Goal: Information Seeking & Learning: Learn about a topic

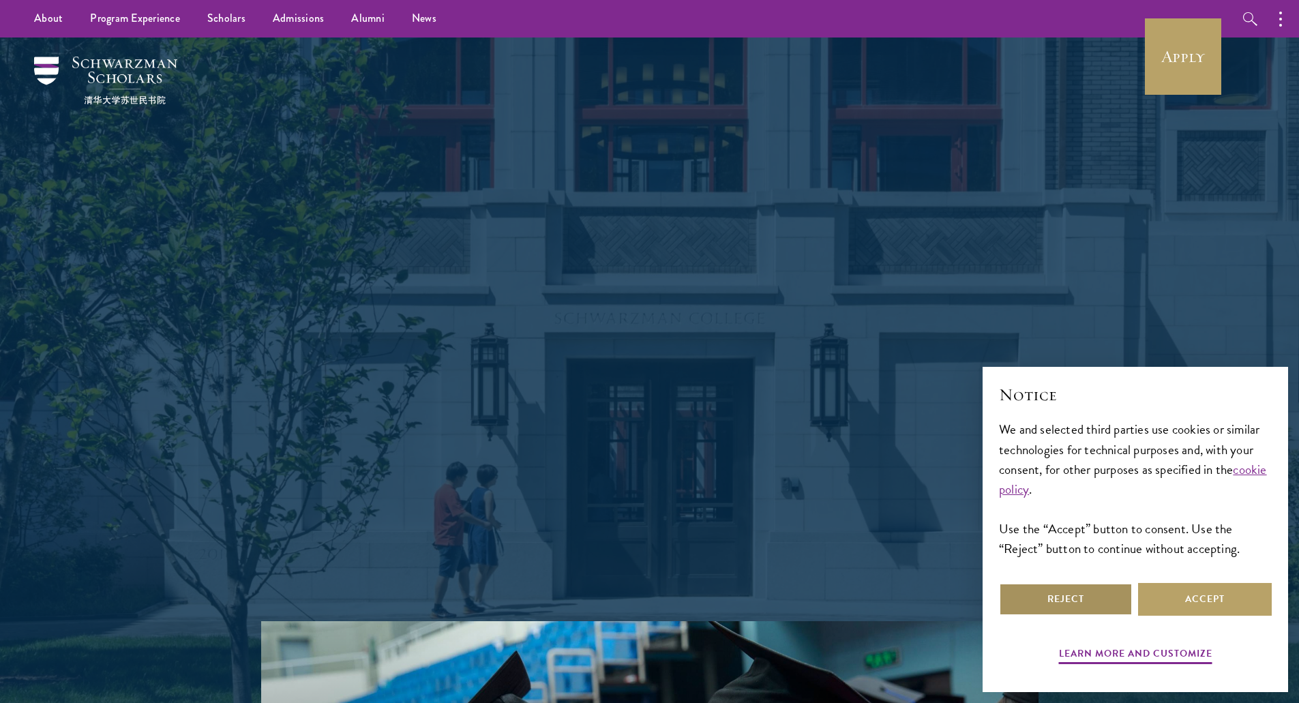
click at [1066, 608] on button "Reject" at bounding box center [1066, 599] width 134 height 33
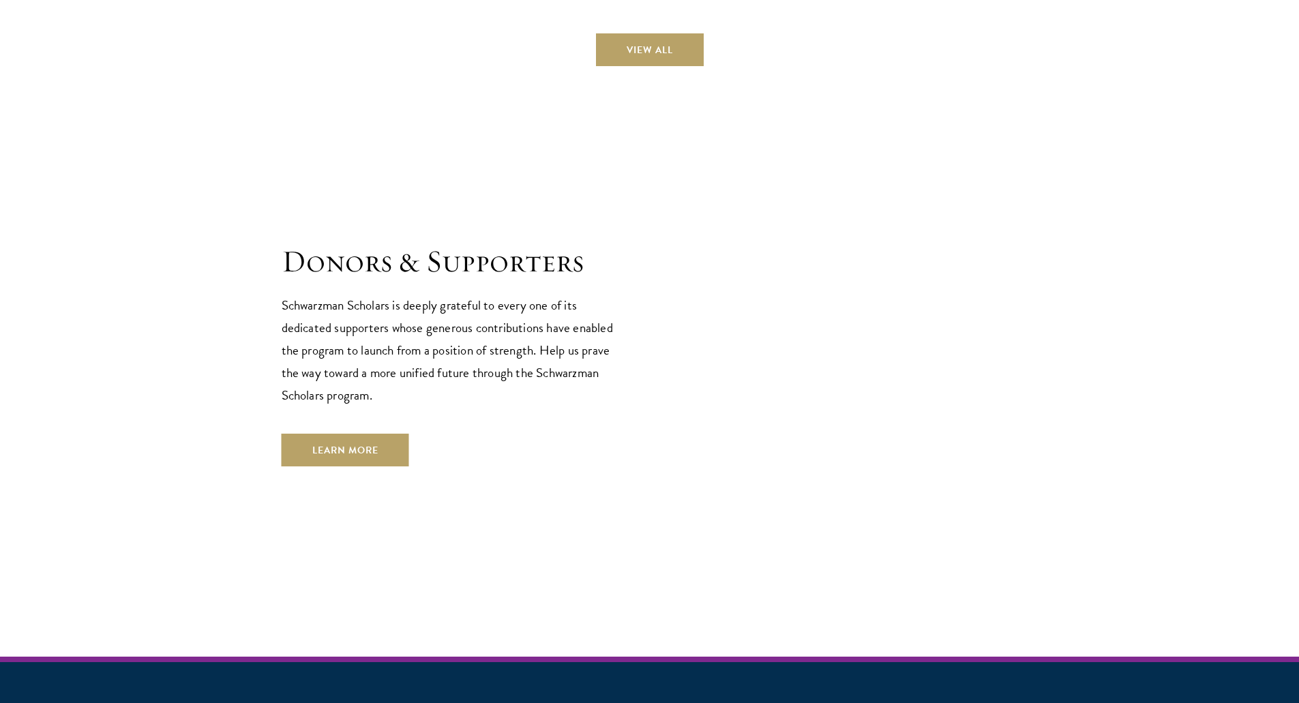
scroll to position [3923, 0]
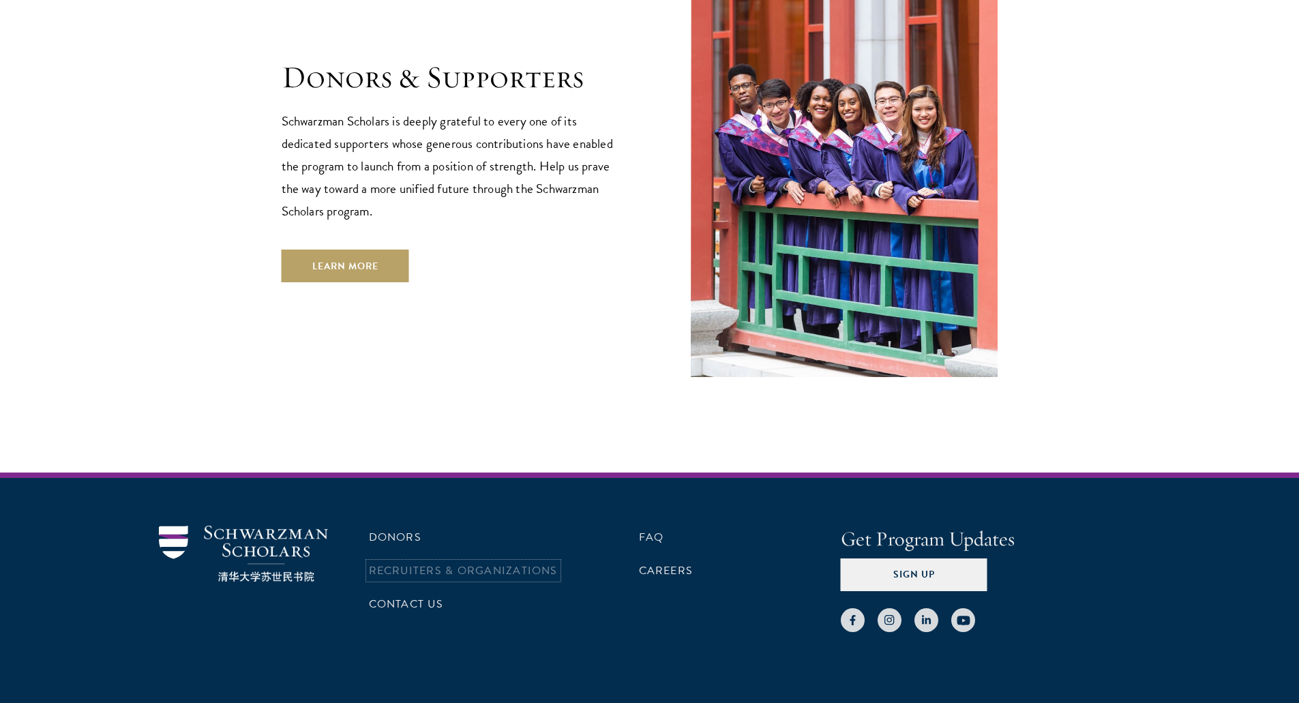
click at [485, 562] on link "Recruiters & Organizations" at bounding box center [463, 570] width 189 height 16
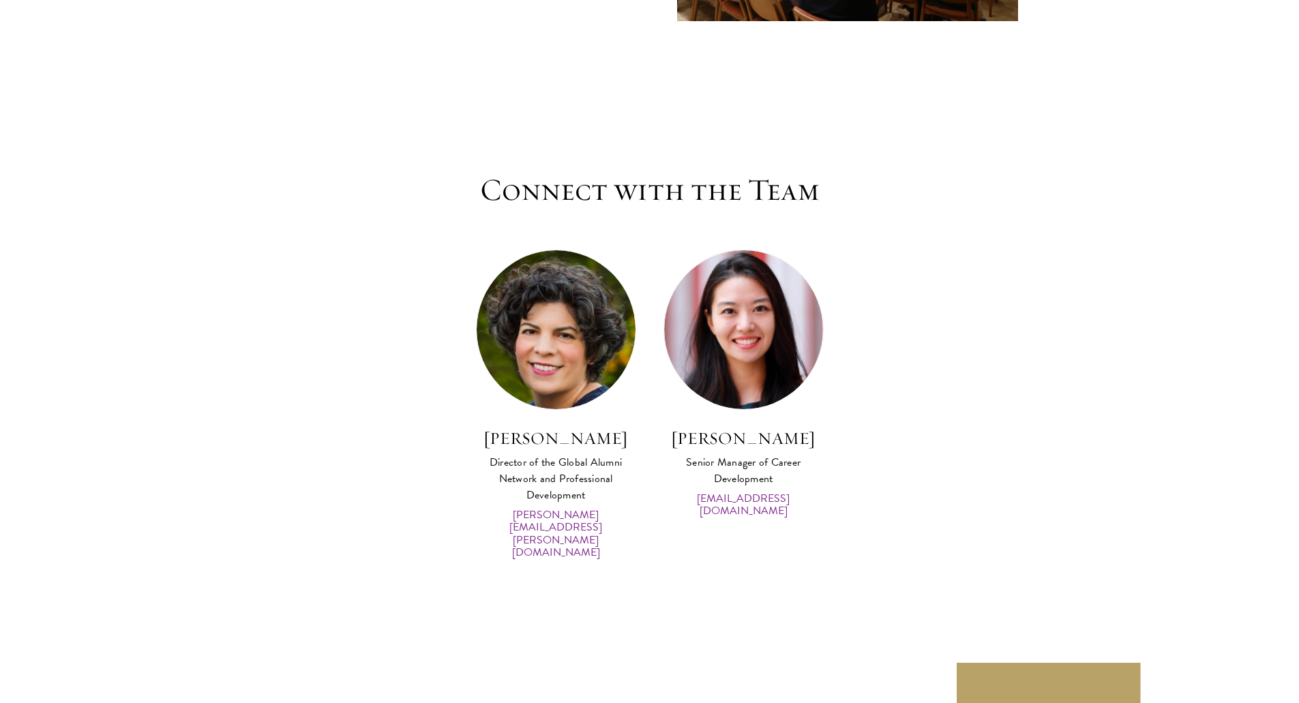
scroll to position [6831, 0]
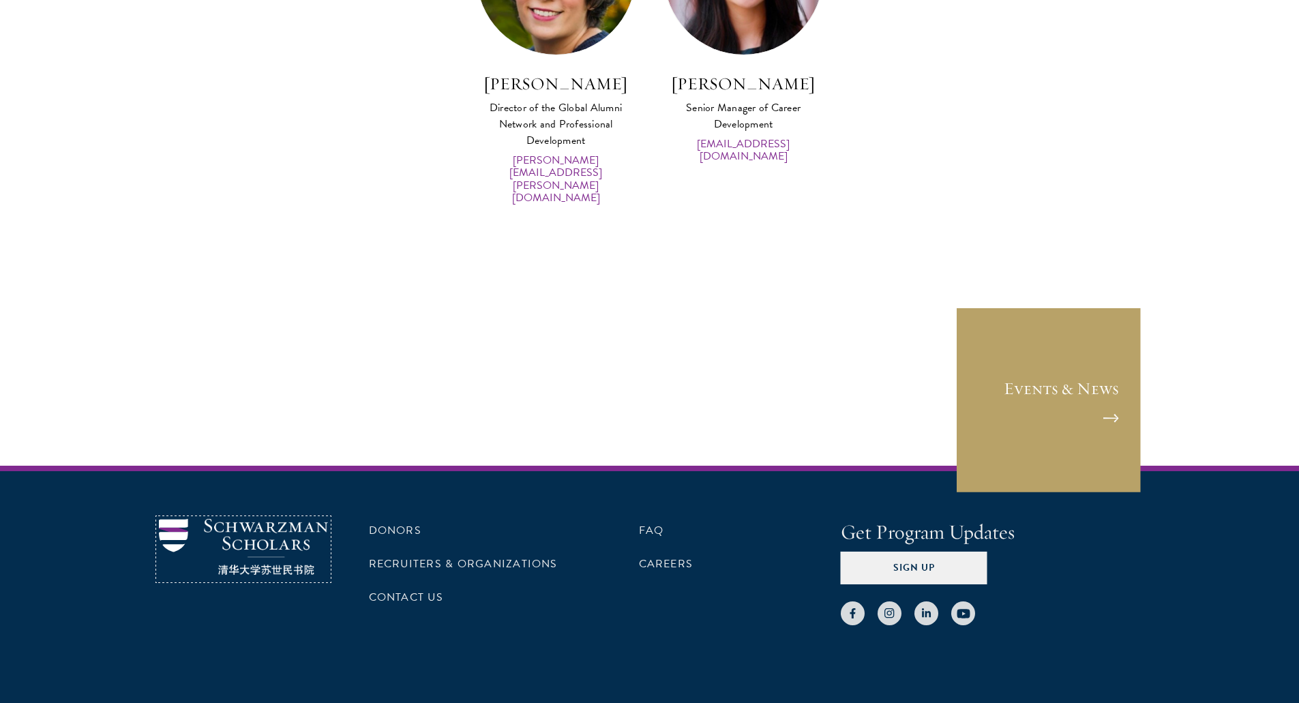
click at [262, 519] on img at bounding box center [243, 547] width 169 height 57
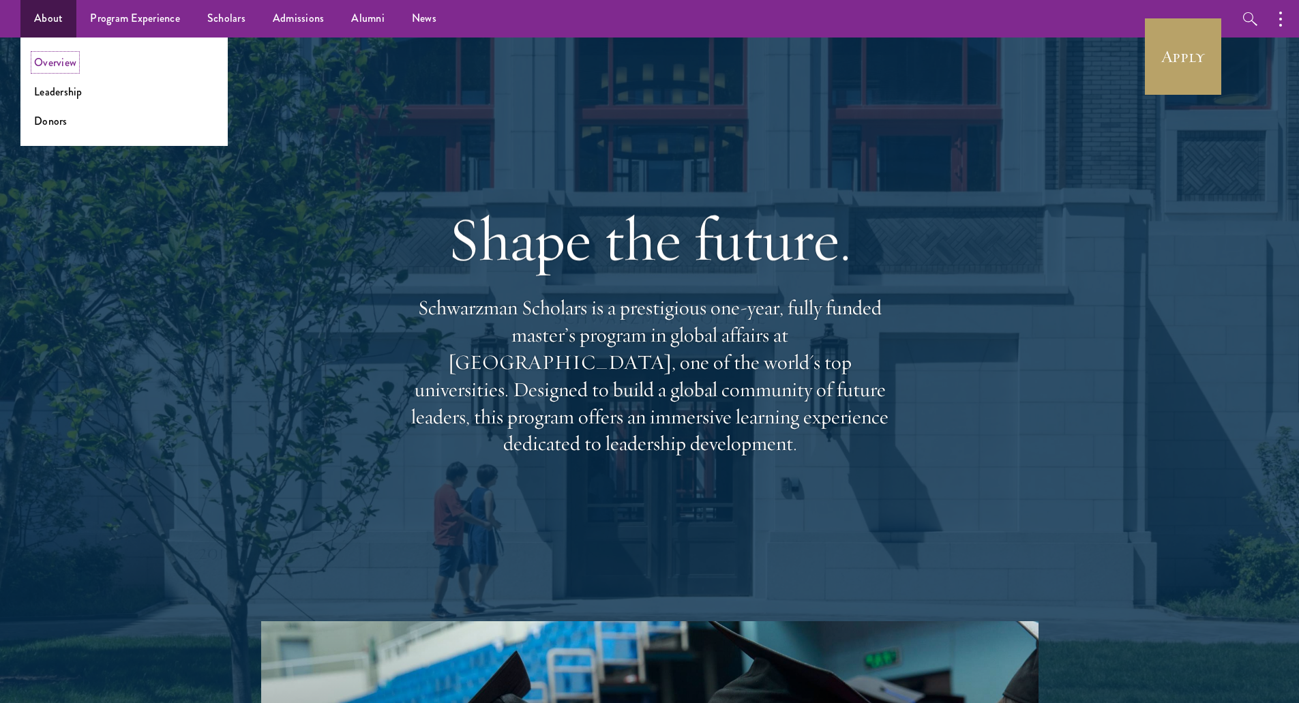
click at [49, 63] on link "Overview" at bounding box center [55, 63] width 42 height 16
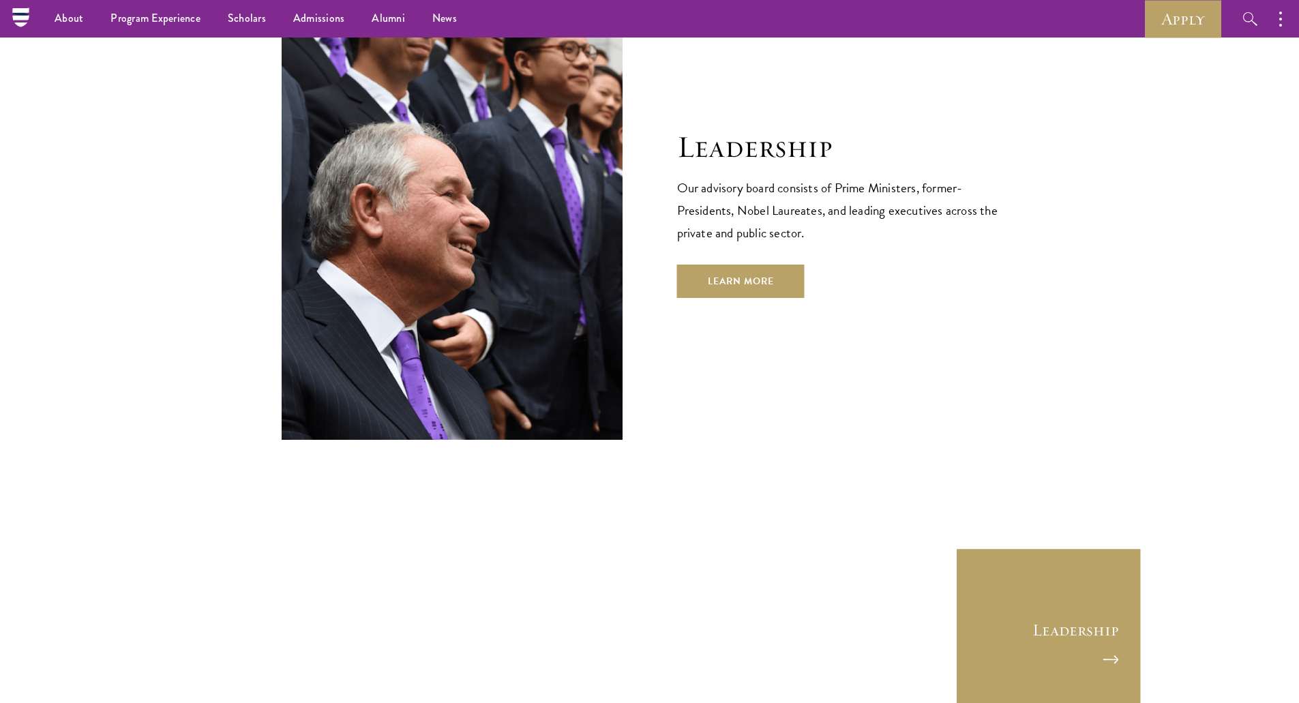
scroll to position [4840, 0]
click at [755, 265] on link "Learn More" at bounding box center [740, 281] width 127 height 33
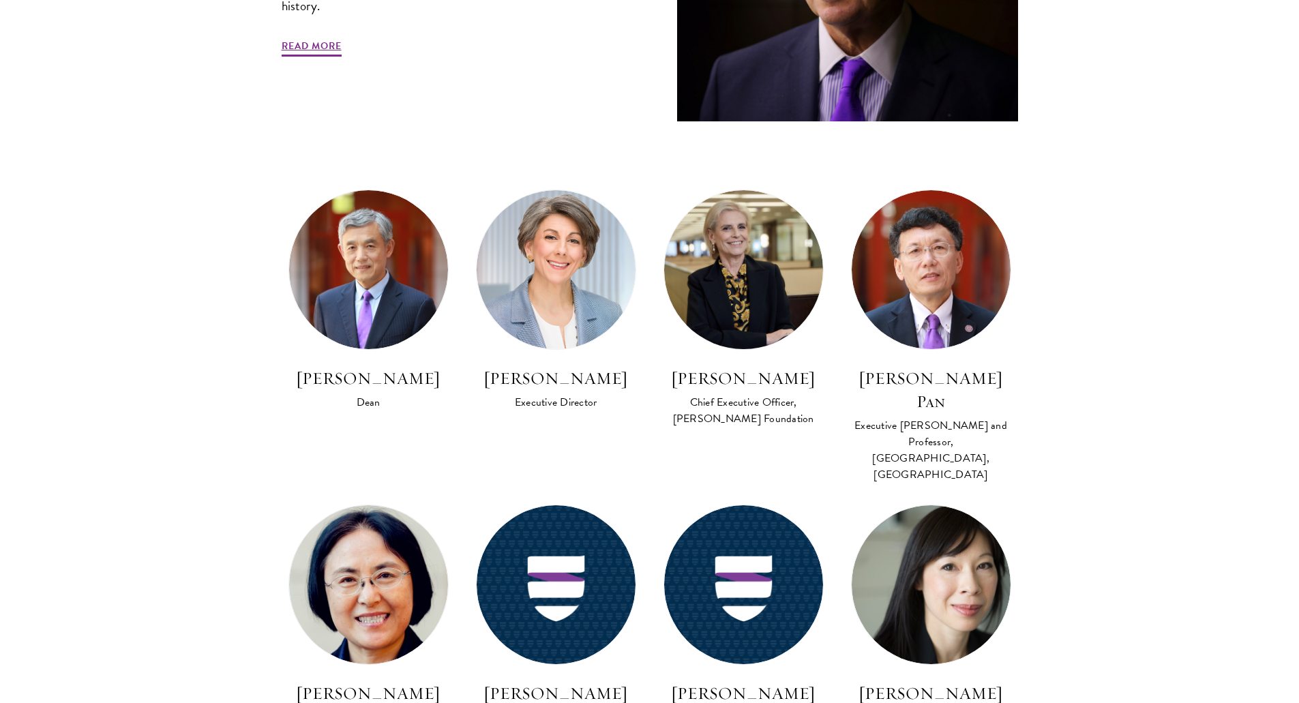
scroll to position [682, 0]
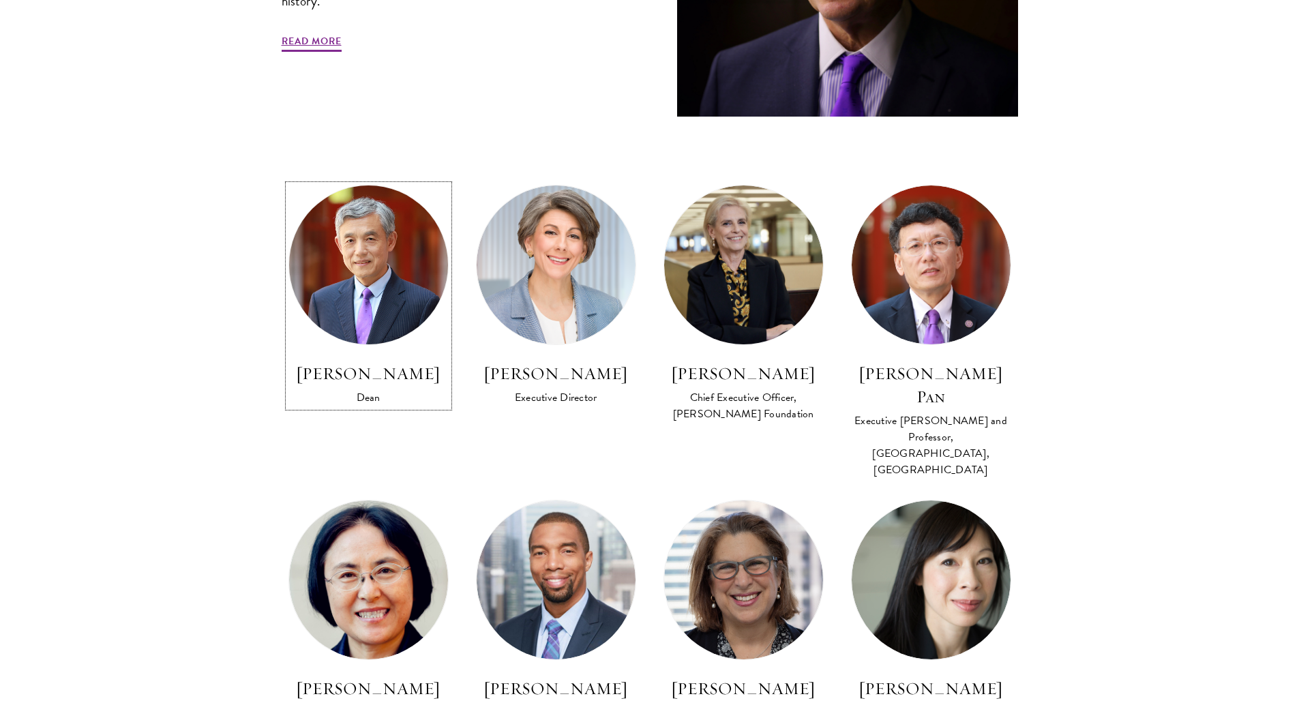
click at [337, 320] on img at bounding box center [368, 265] width 175 height 175
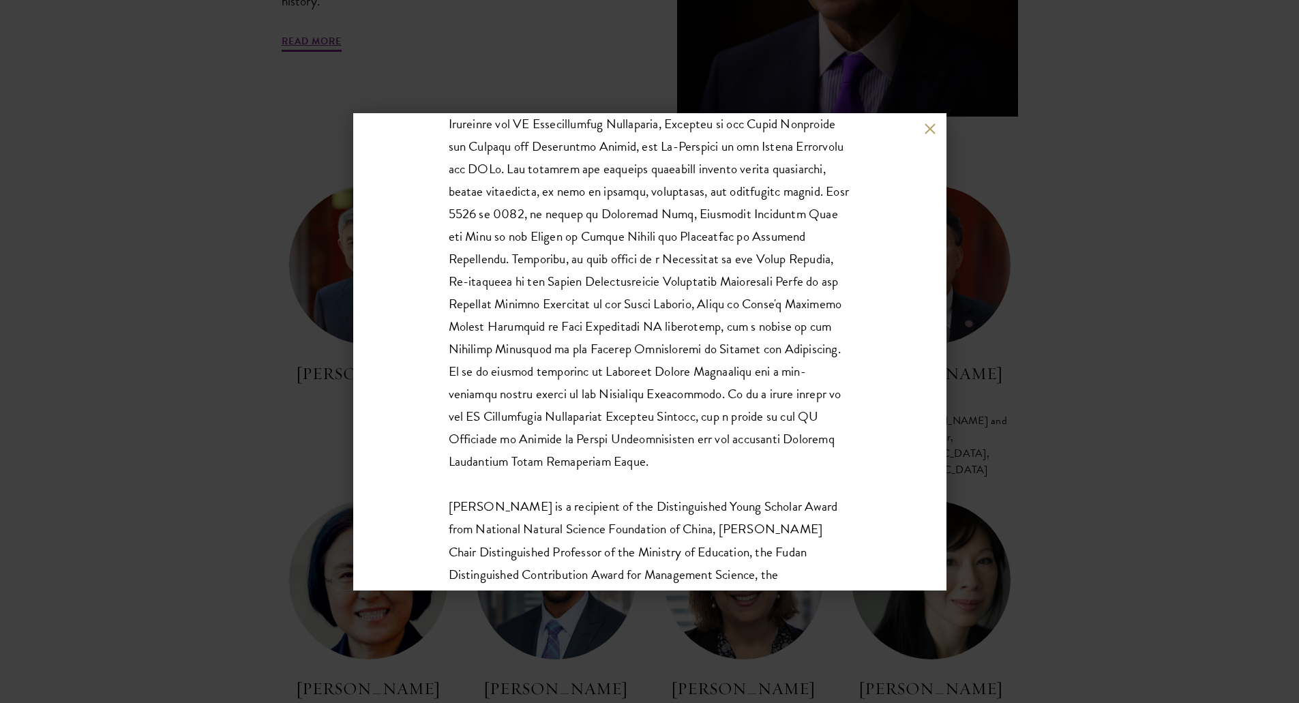
scroll to position [452, 0]
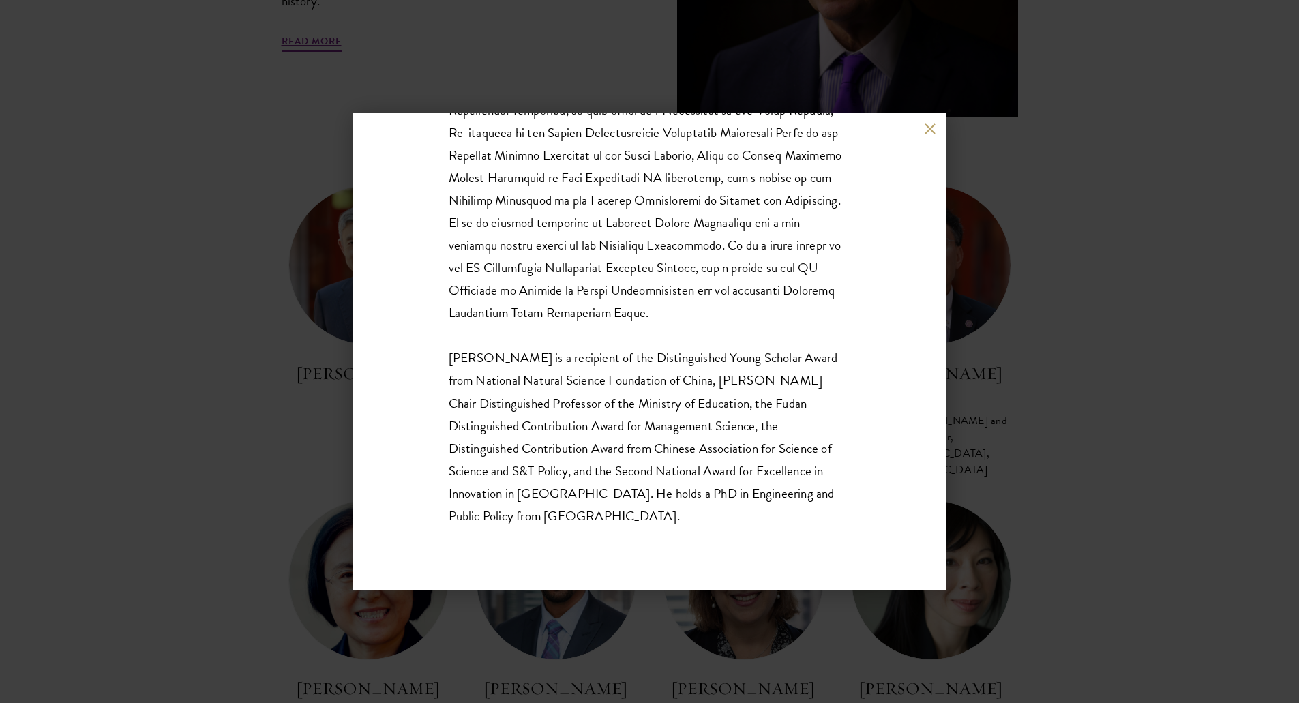
click at [925, 132] on button at bounding box center [930, 129] width 12 height 12
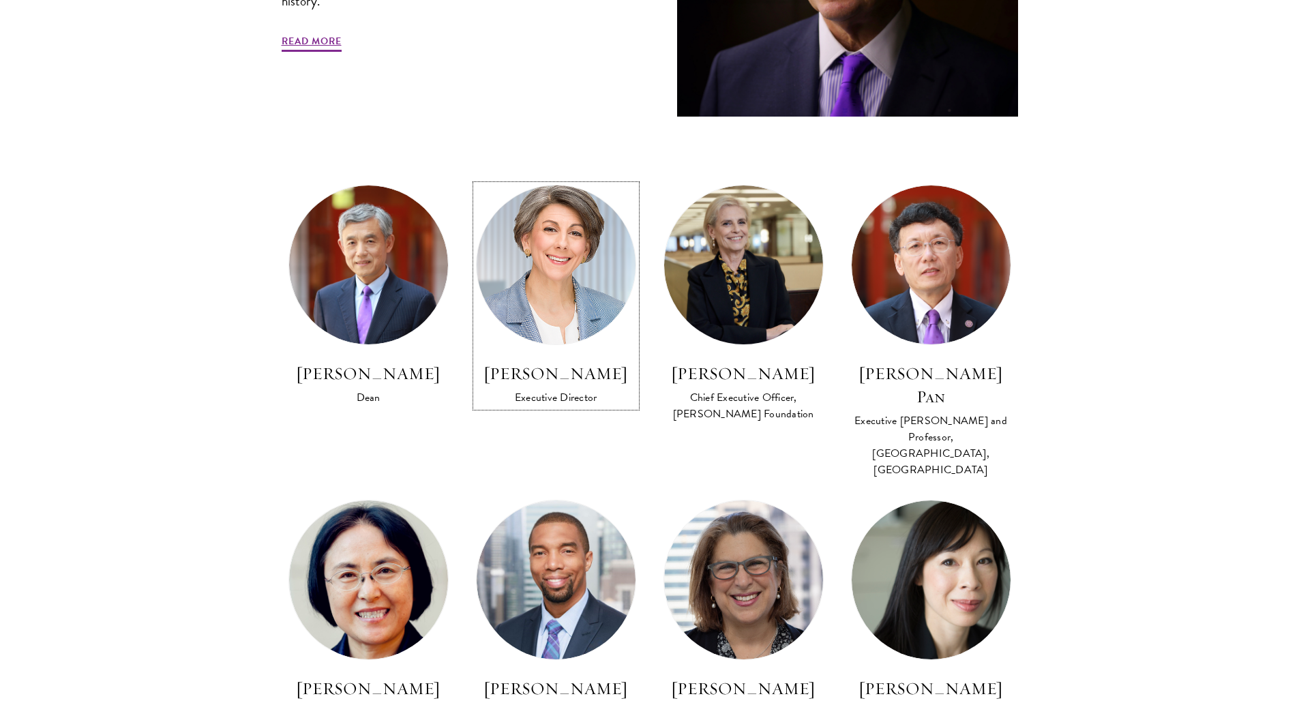
click at [599, 275] on img at bounding box center [555, 265] width 175 height 175
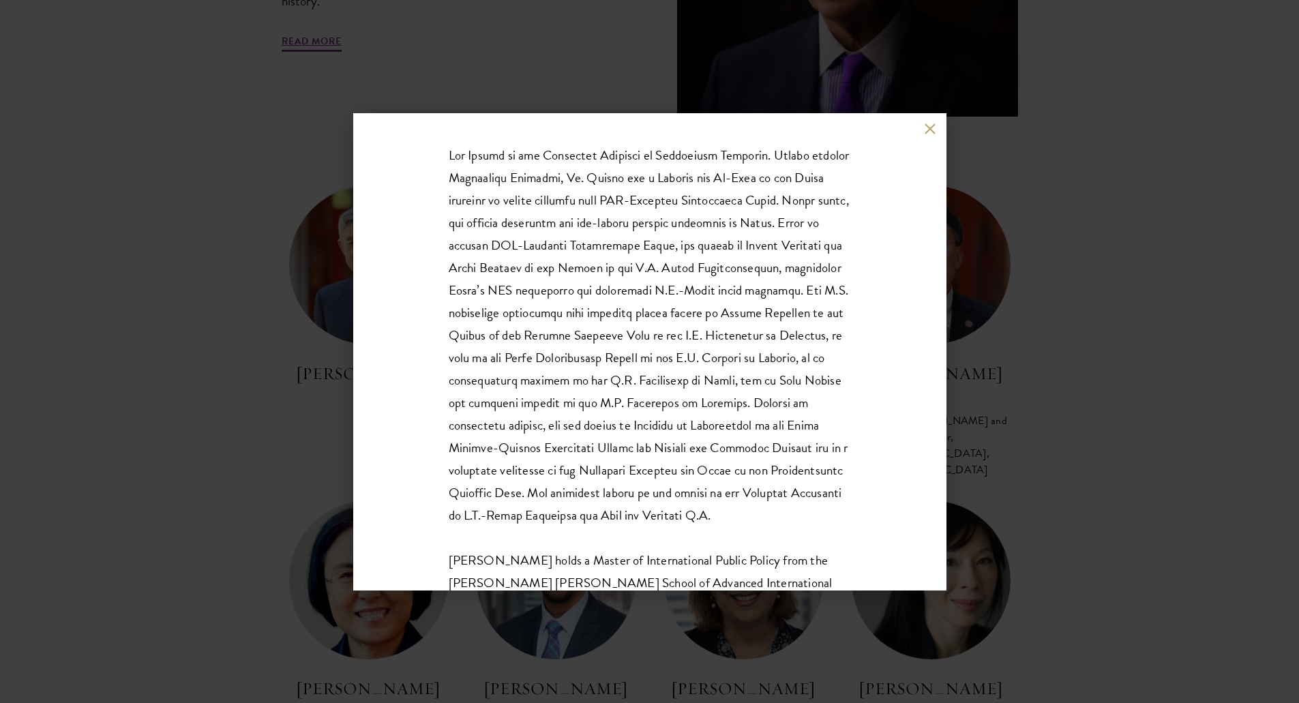
scroll to position [317, 0]
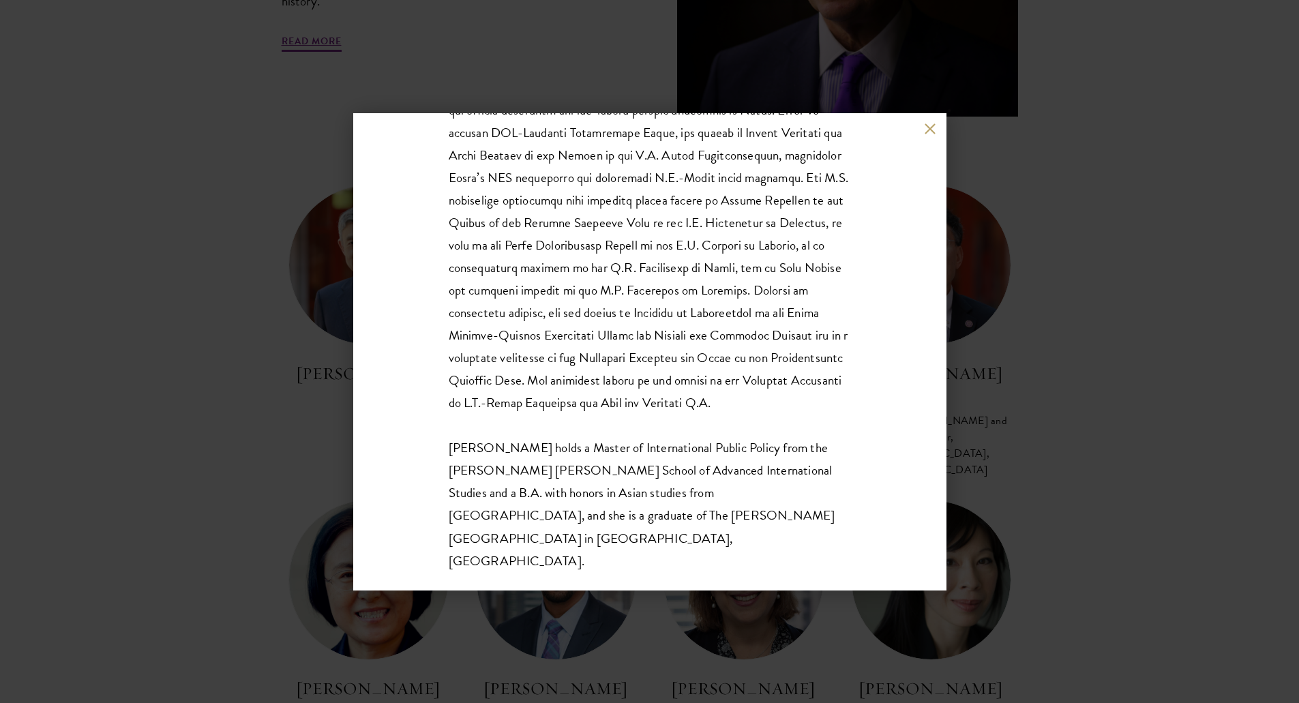
click at [931, 133] on button at bounding box center [930, 129] width 12 height 12
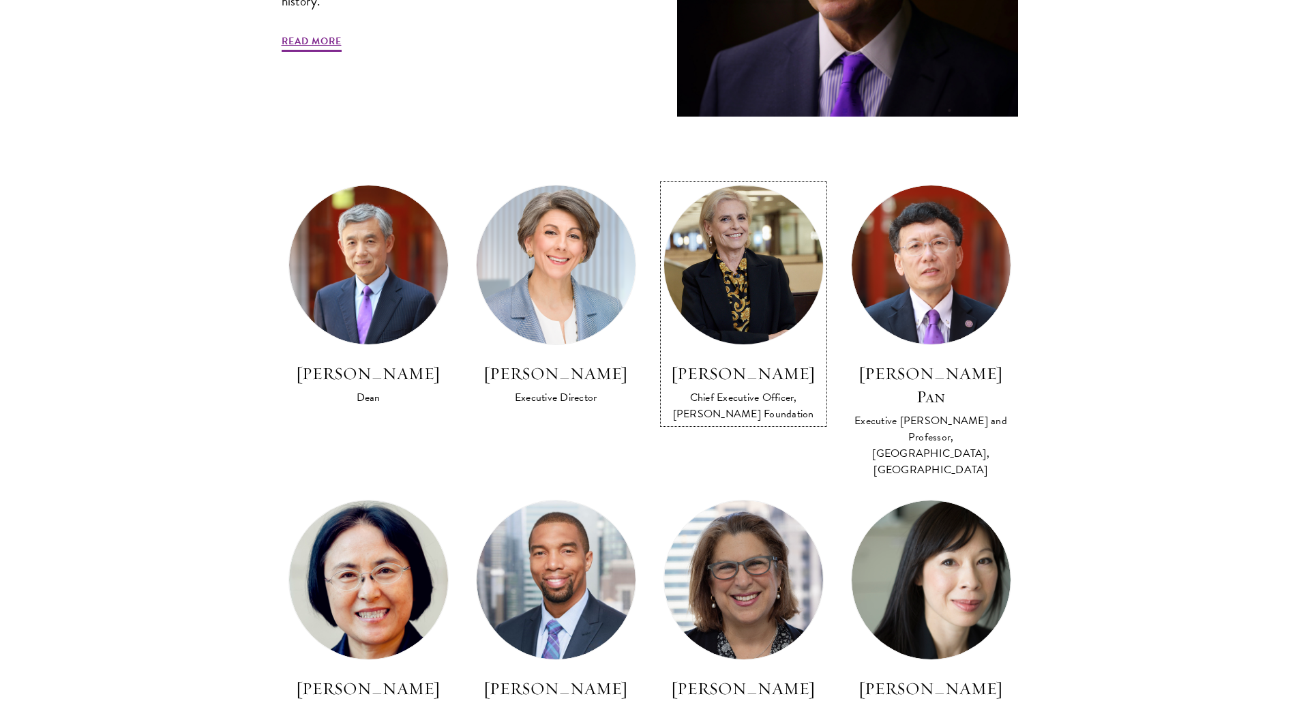
click at [744, 278] on img at bounding box center [743, 265] width 175 height 175
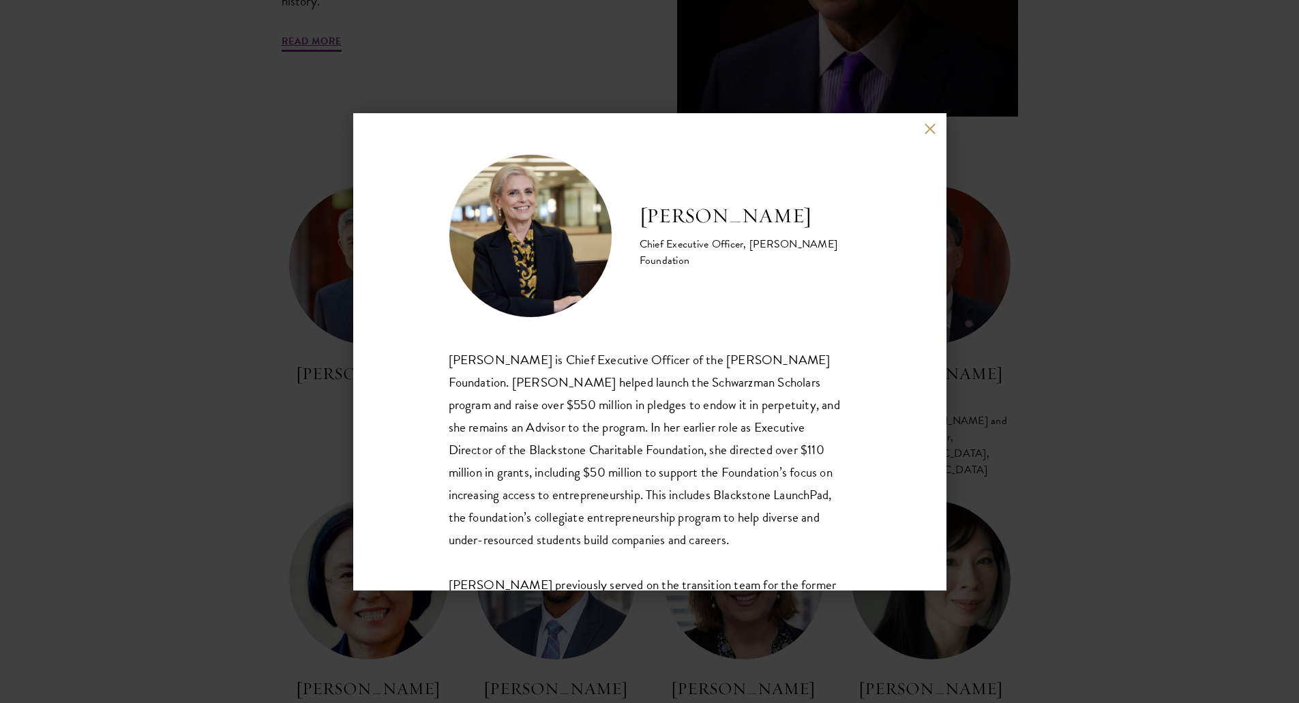
click at [933, 132] on button at bounding box center [930, 129] width 12 height 12
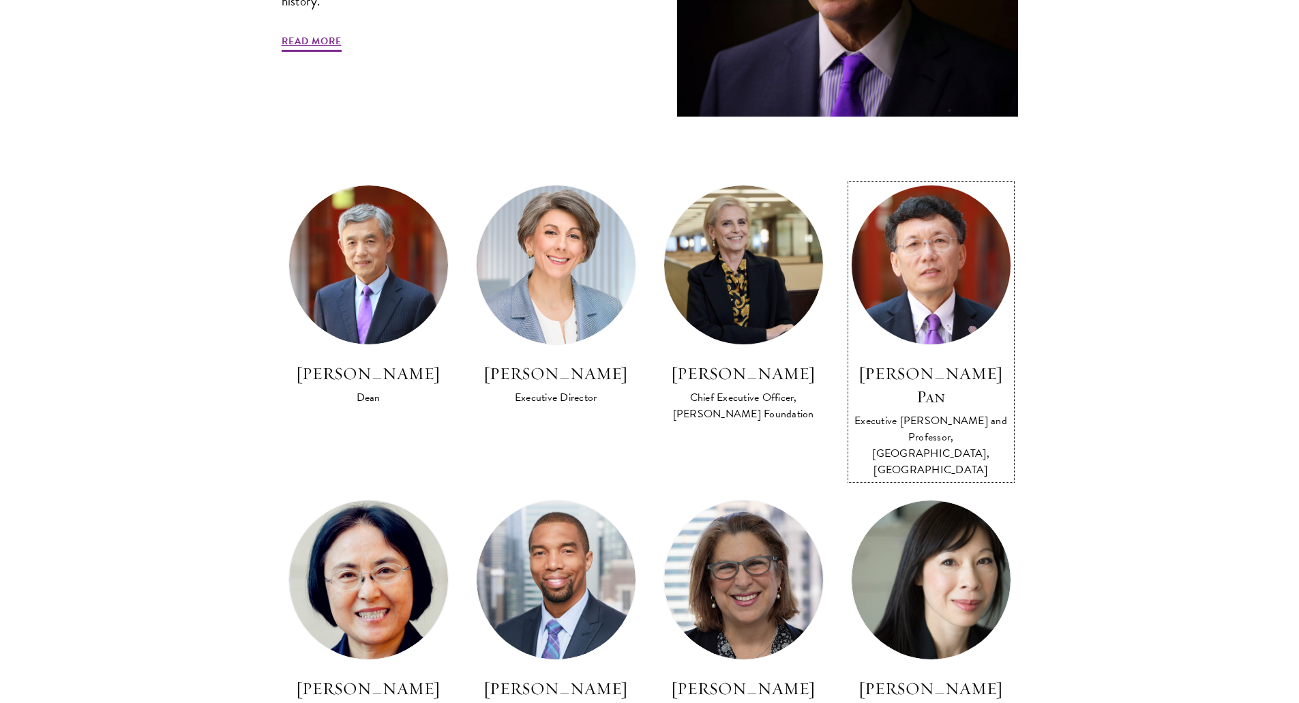
click at [934, 331] on img at bounding box center [930, 265] width 175 height 175
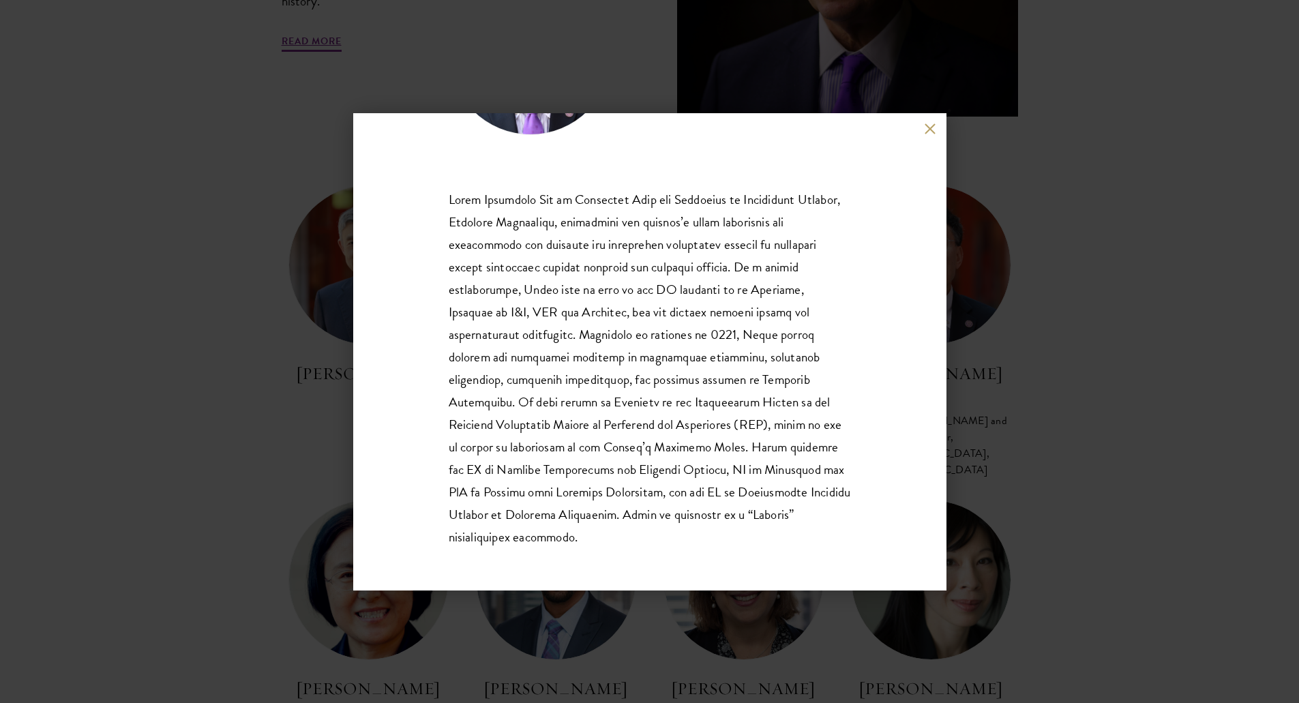
scroll to position [204, 0]
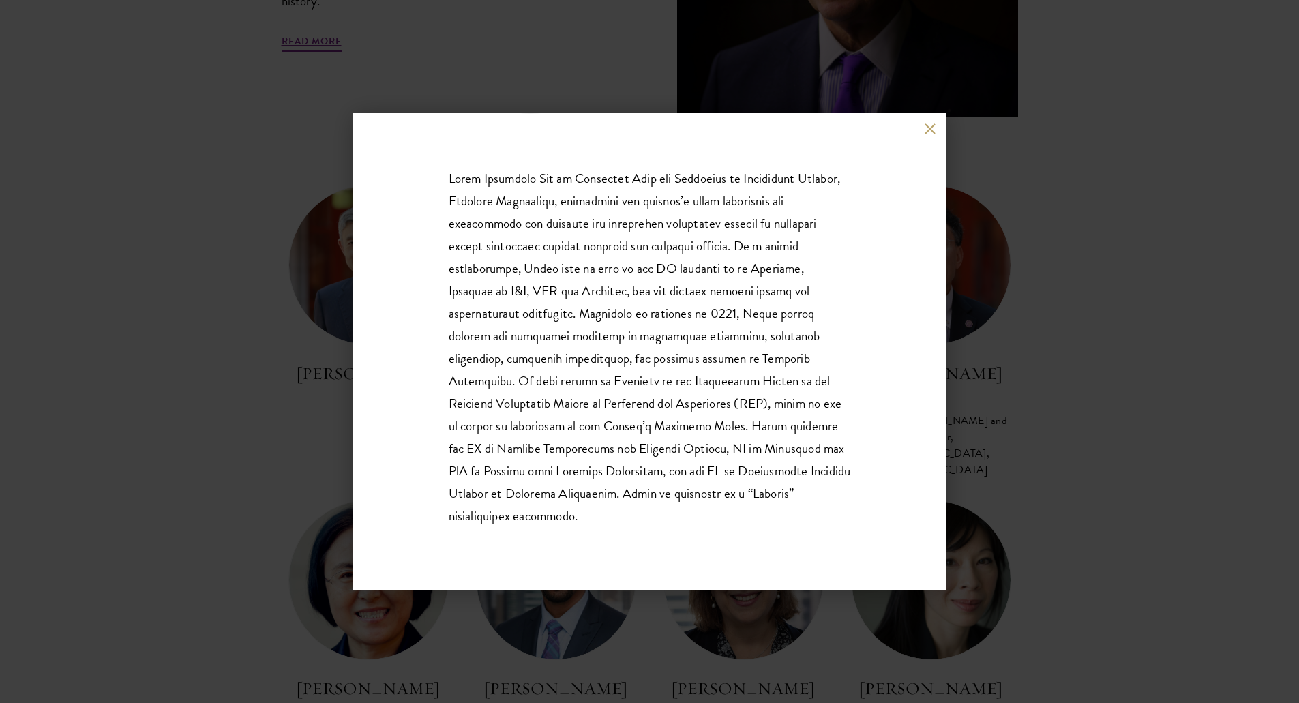
click at [931, 127] on button at bounding box center [930, 129] width 12 height 12
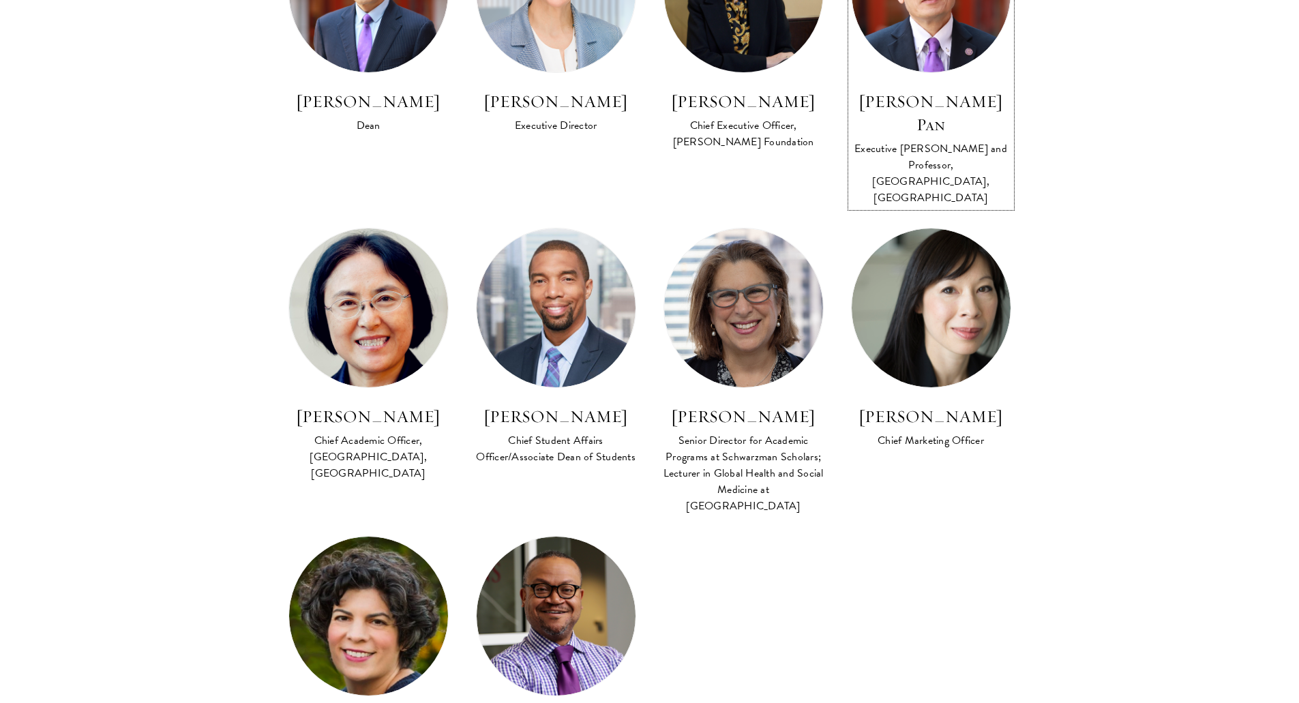
scroll to position [954, 0]
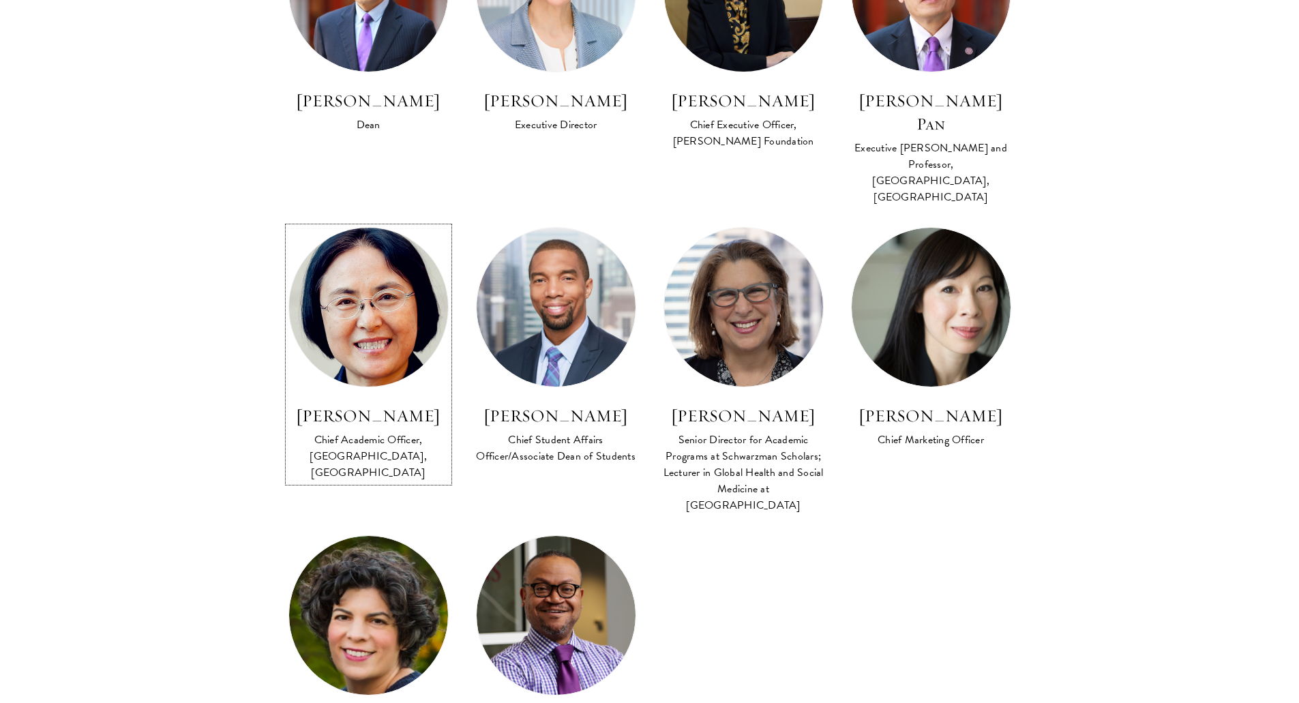
click at [331, 268] on img at bounding box center [368, 307] width 175 height 175
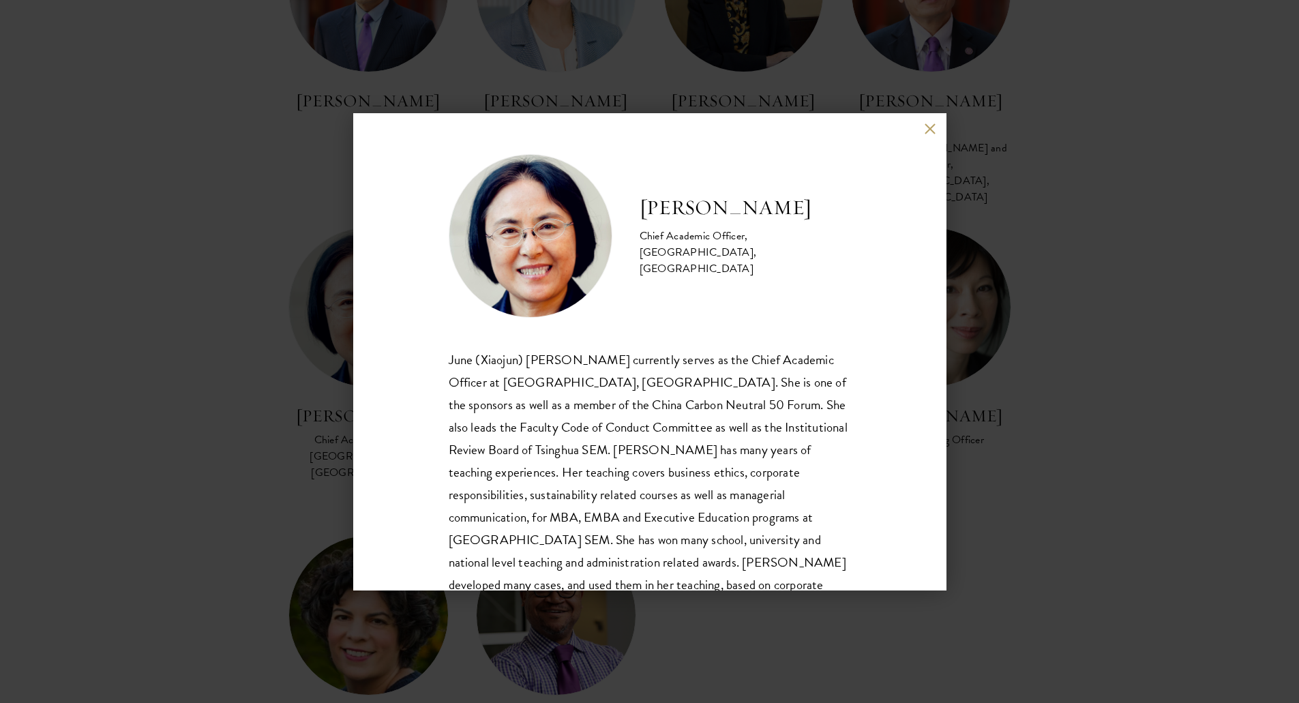
click at [925, 132] on button at bounding box center [930, 129] width 12 height 12
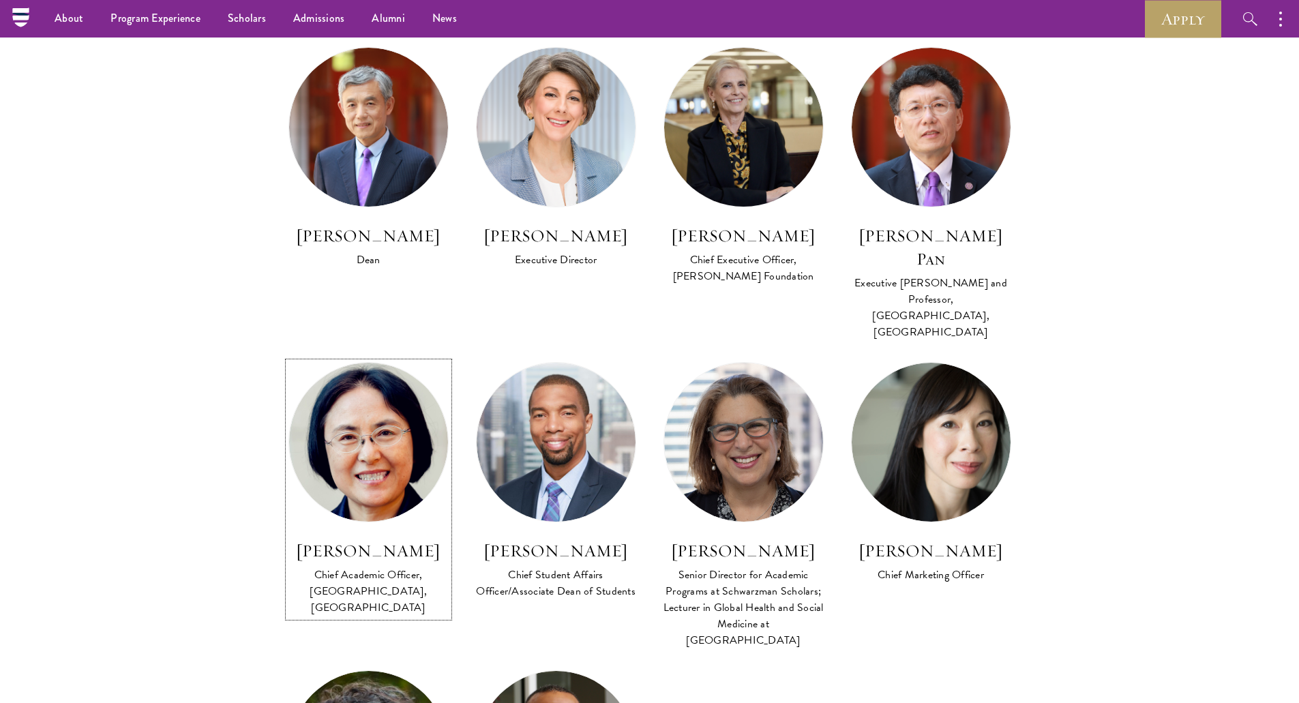
scroll to position [818, 0]
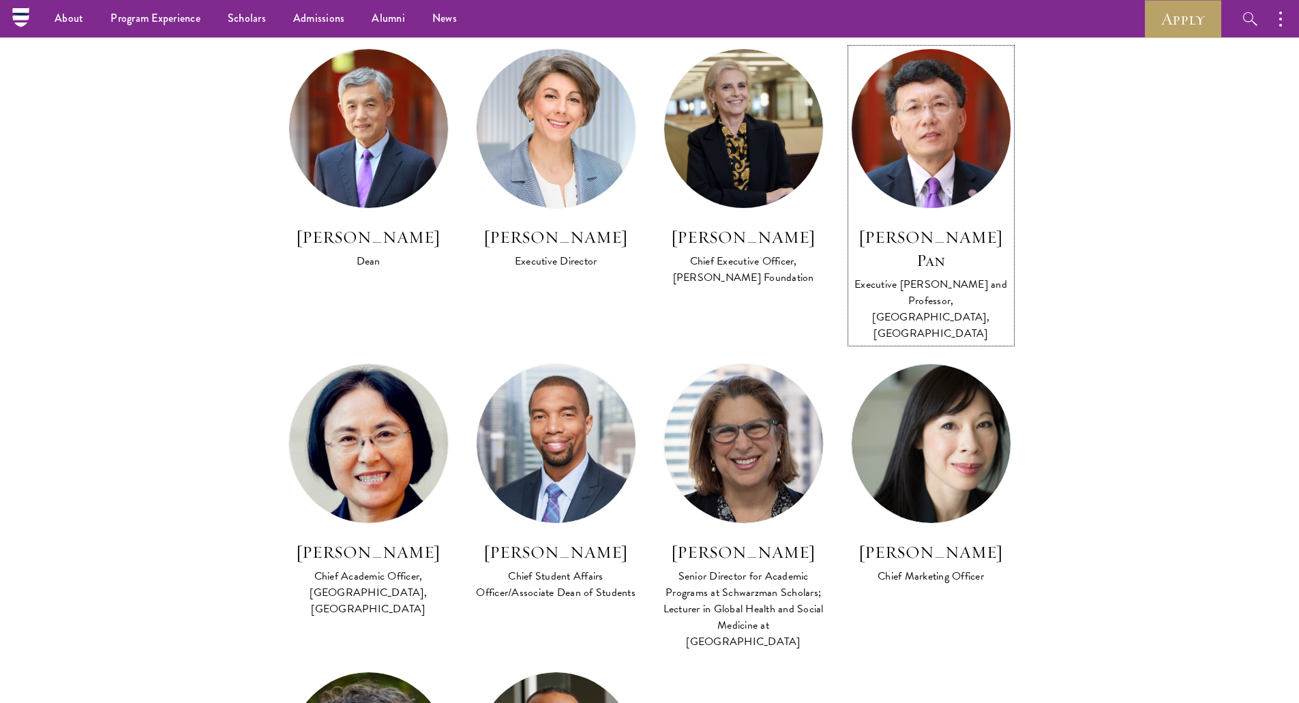
click at [970, 126] on img at bounding box center [930, 129] width 175 height 175
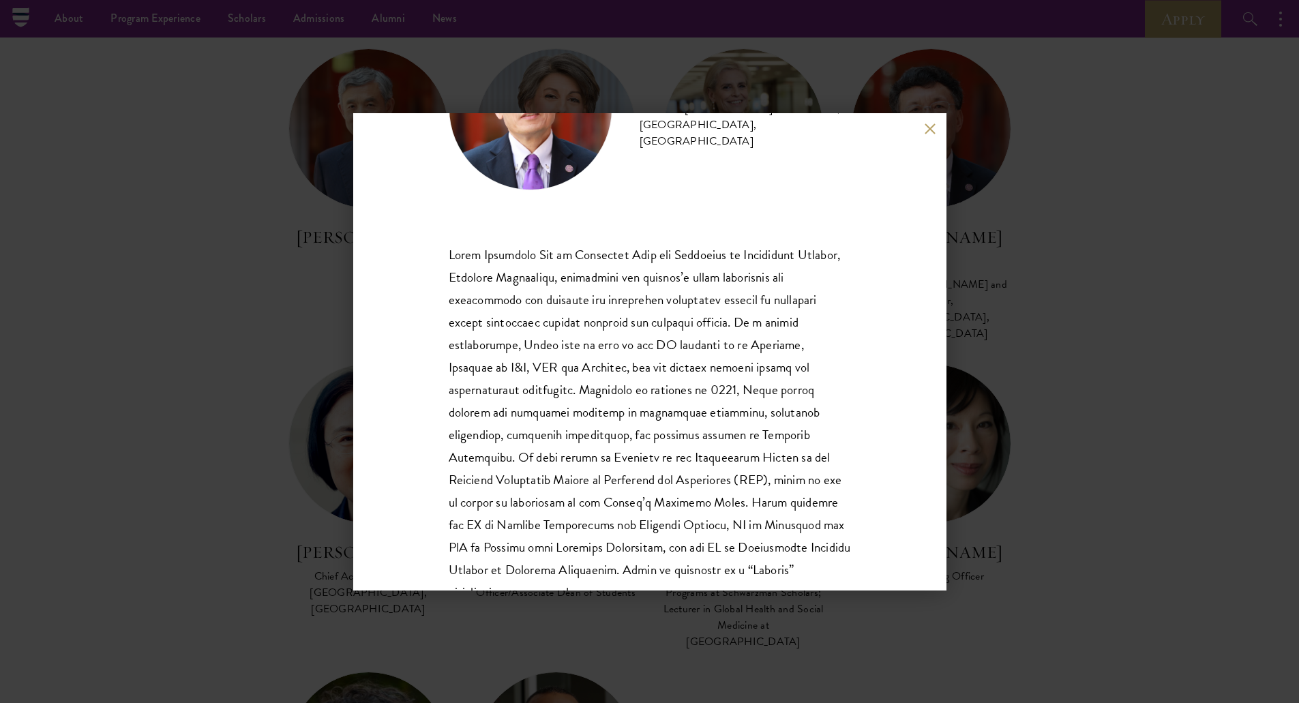
scroll to position [136, 0]
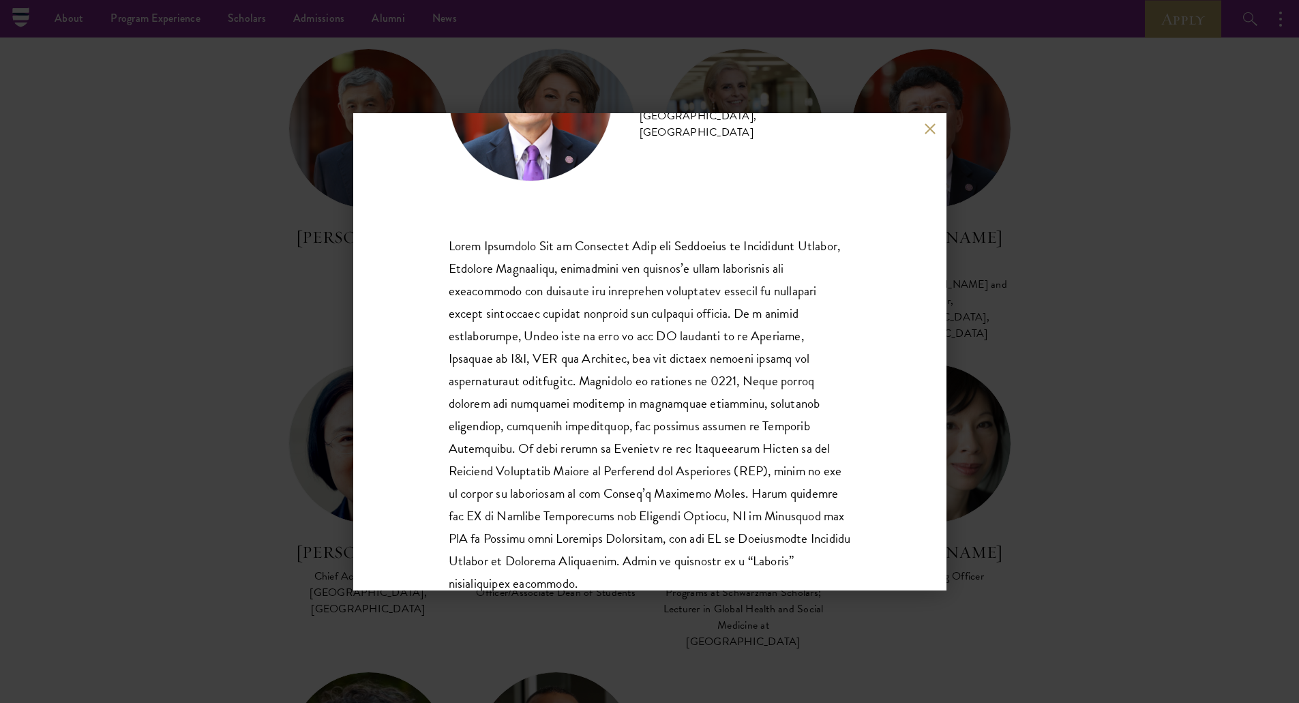
click at [929, 128] on button at bounding box center [930, 129] width 12 height 12
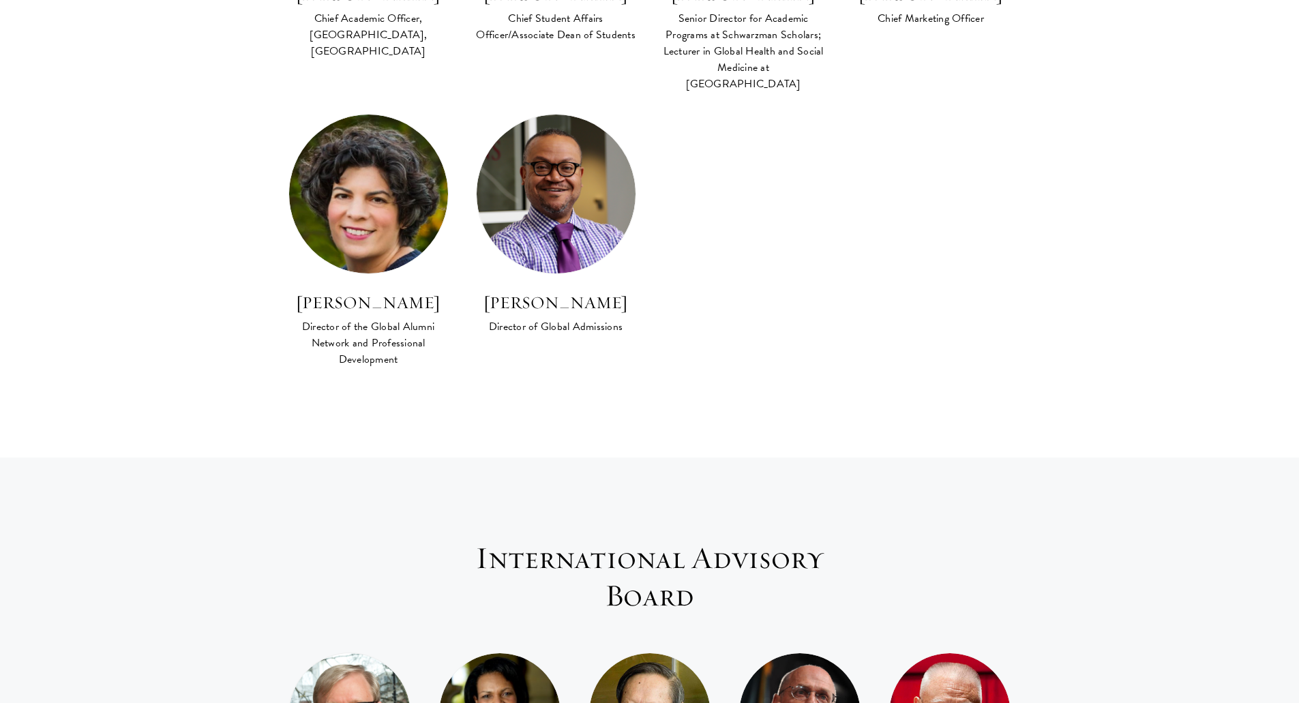
scroll to position [1773, 0]
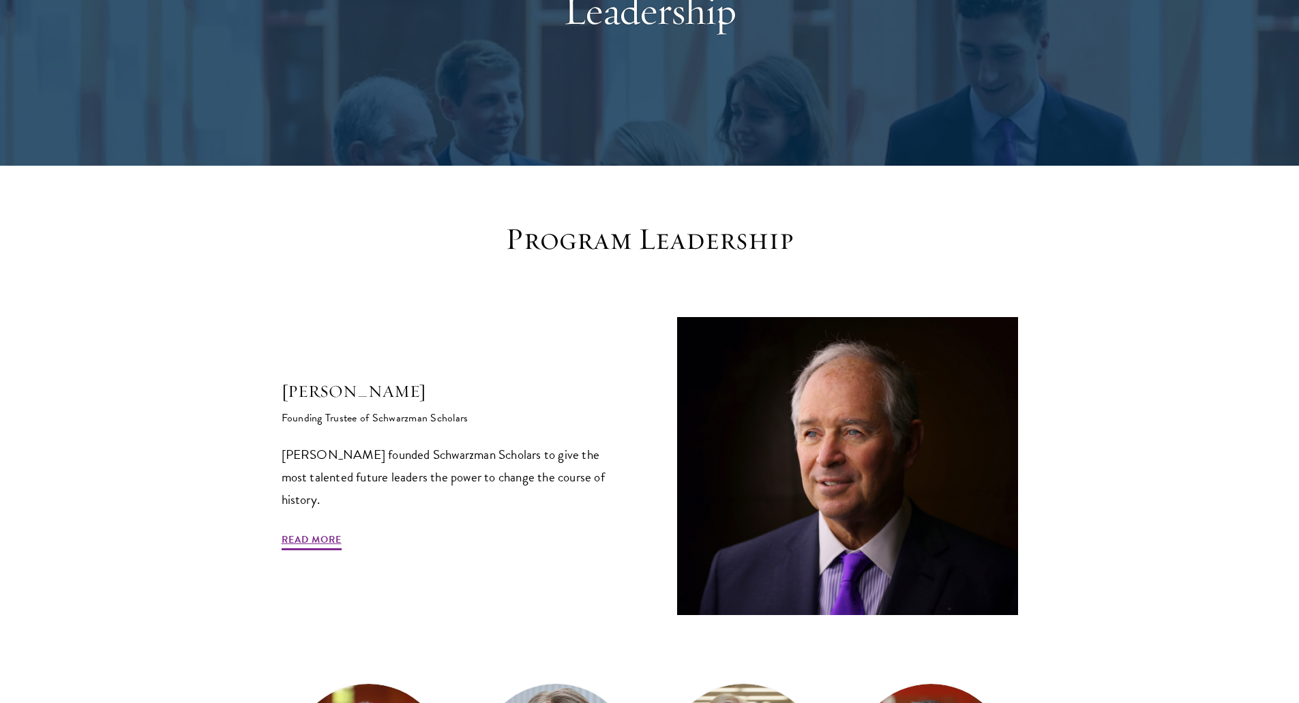
scroll to position [524, 0]
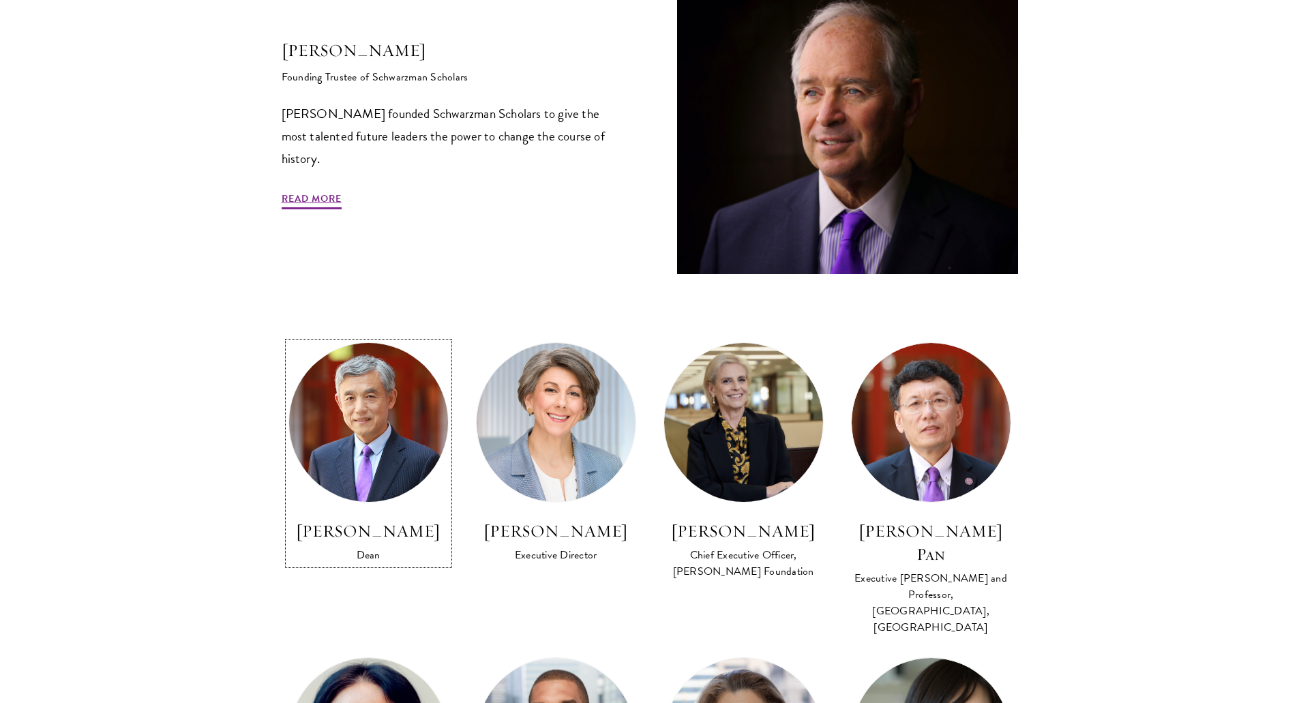
click at [370, 413] on img at bounding box center [368, 422] width 175 height 175
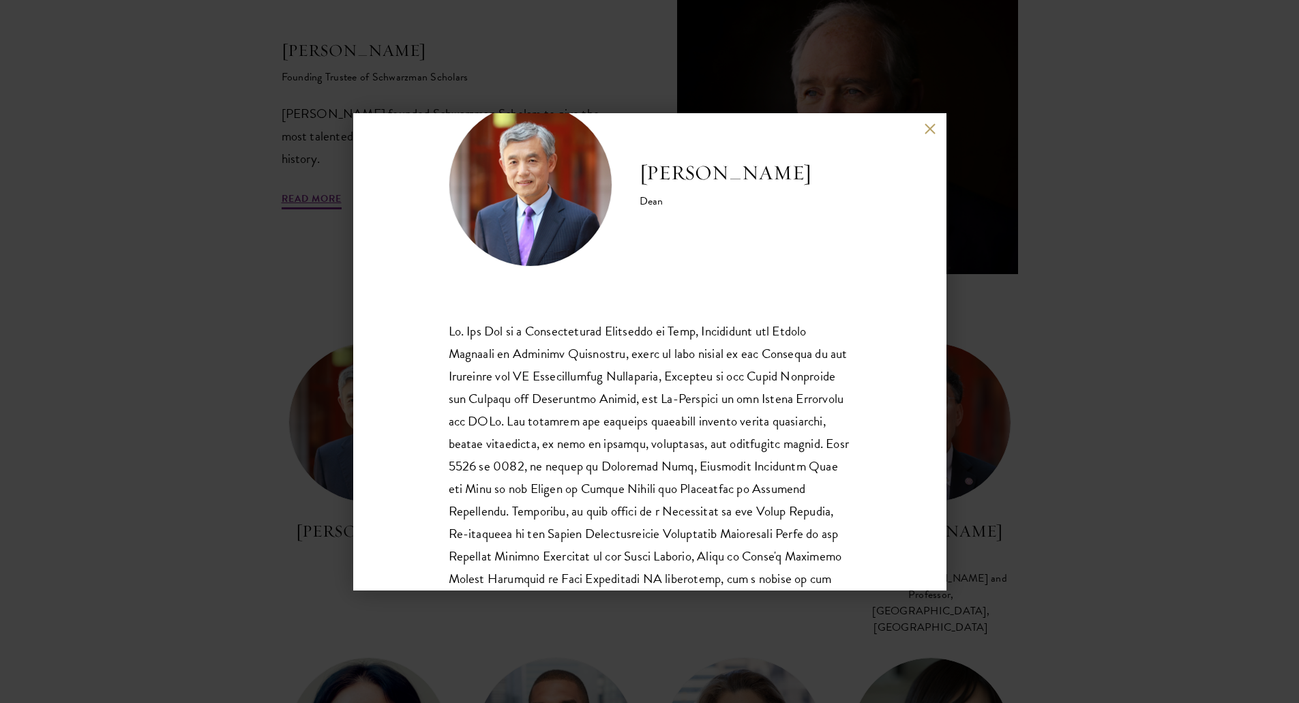
scroll to position [136, 0]
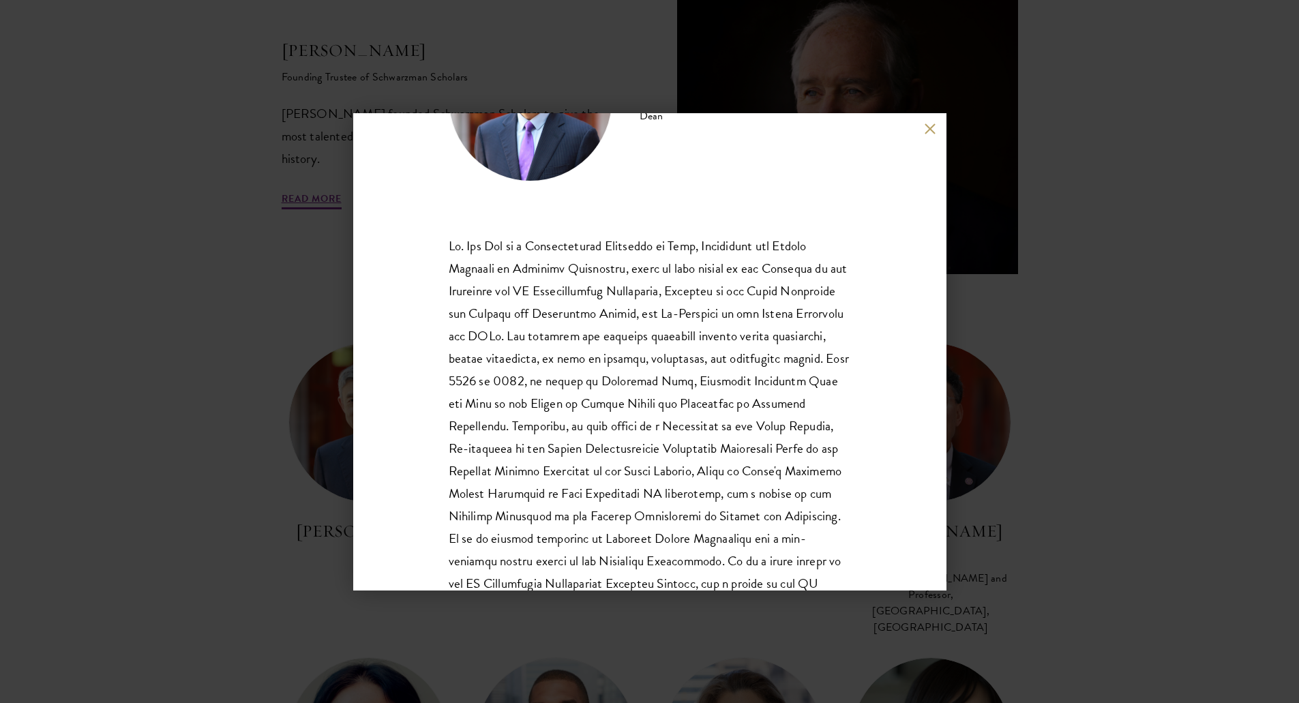
click at [929, 127] on button at bounding box center [930, 129] width 12 height 12
